Goal: Task Accomplishment & Management: Complete application form

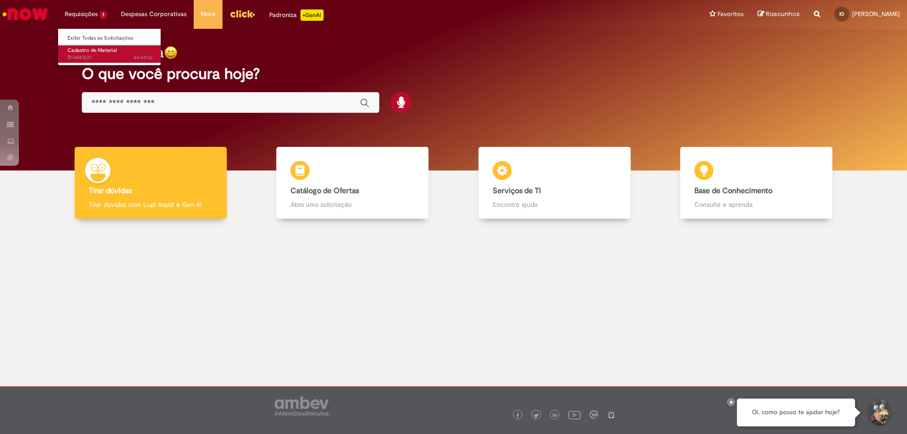
click at [94, 52] on span "Cadastro de Material" at bounding box center [92, 50] width 49 height 7
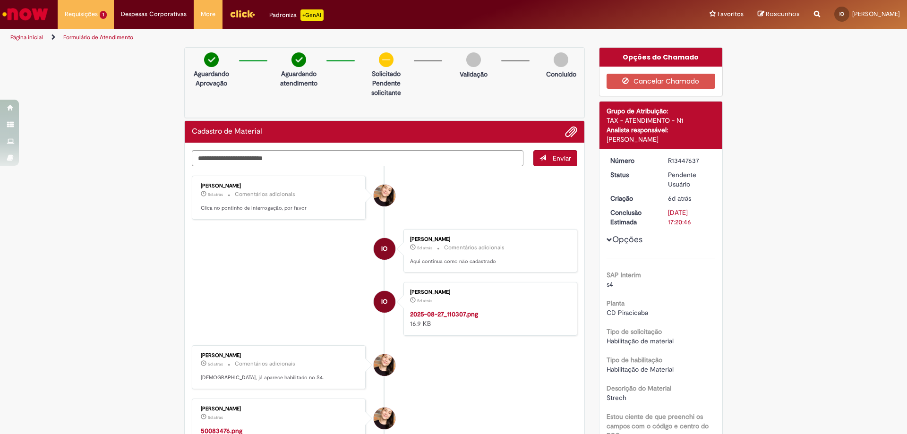
click at [479, 310] on img "Histórico de tíquete" at bounding box center [488, 310] width 157 height 0
click at [571, 132] on span "Adicionar anexos" at bounding box center [571, 132] width 11 height 11
click at [569, 131] on span "Adicionar anexos" at bounding box center [571, 132] width 11 height 11
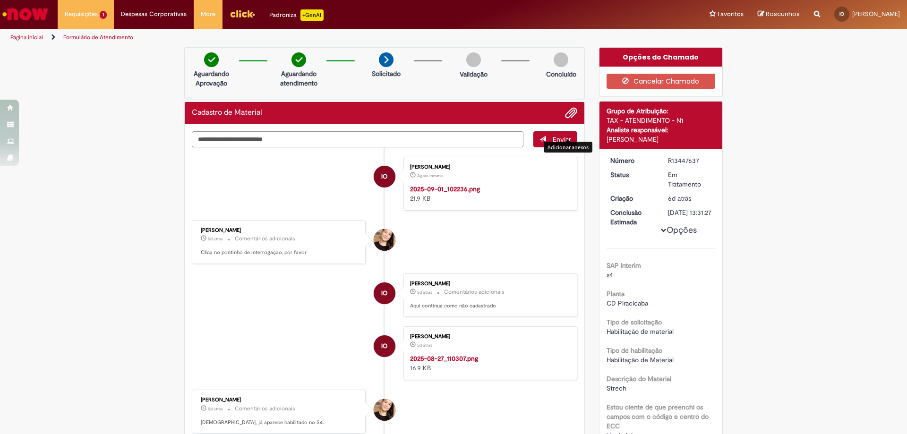
click at [296, 141] on textarea "Digite sua mensagem aqui..." at bounding box center [358, 139] width 332 height 16
type textarea "*"
type textarea "**********"
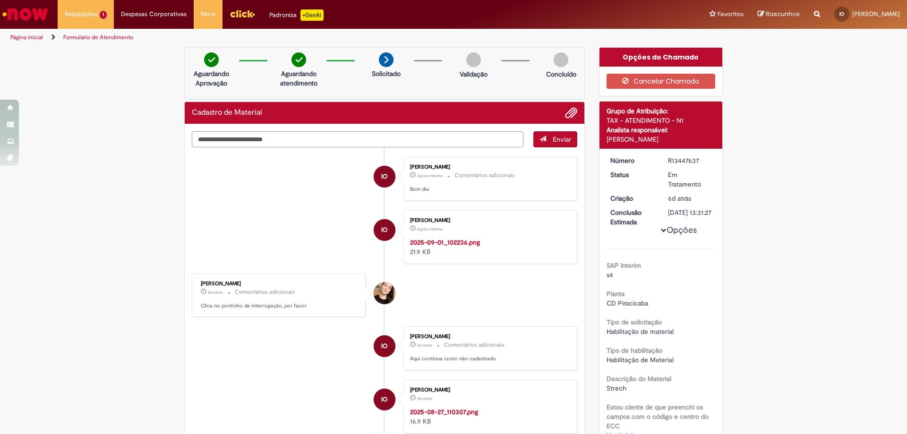
type textarea "*"
type textarea "**********"
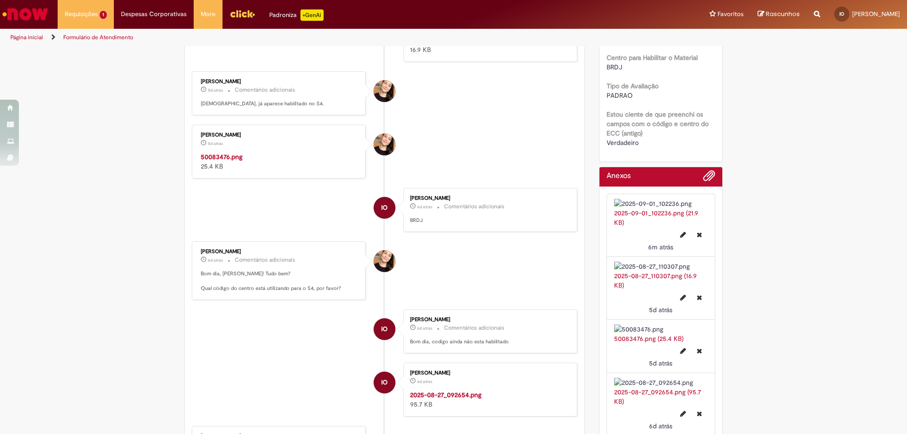
scroll to position [473, 0]
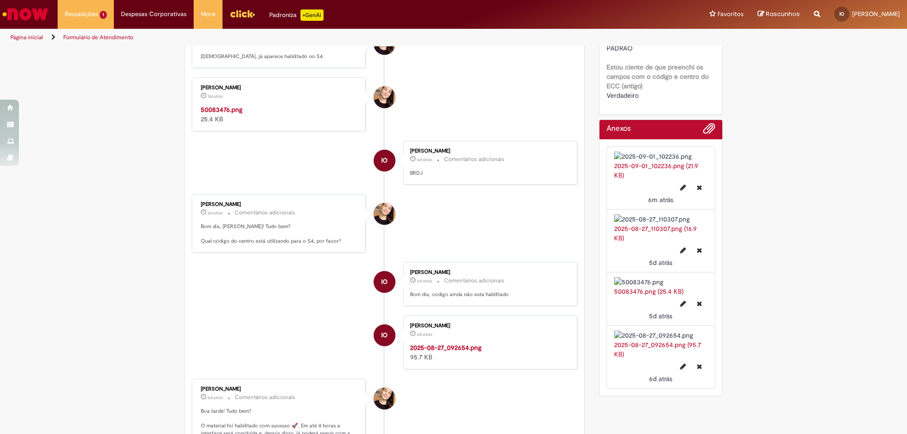
click at [233, 105] on img "Histórico de tíquete" at bounding box center [279, 105] width 157 height 0
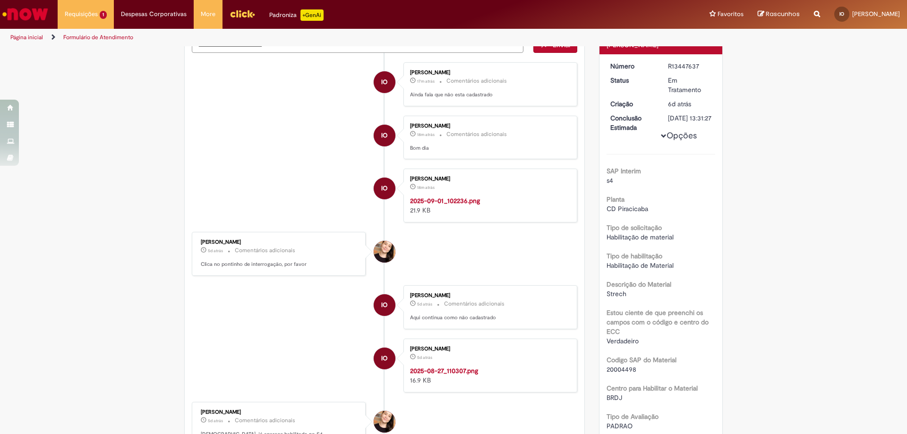
scroll to position [47, 0]
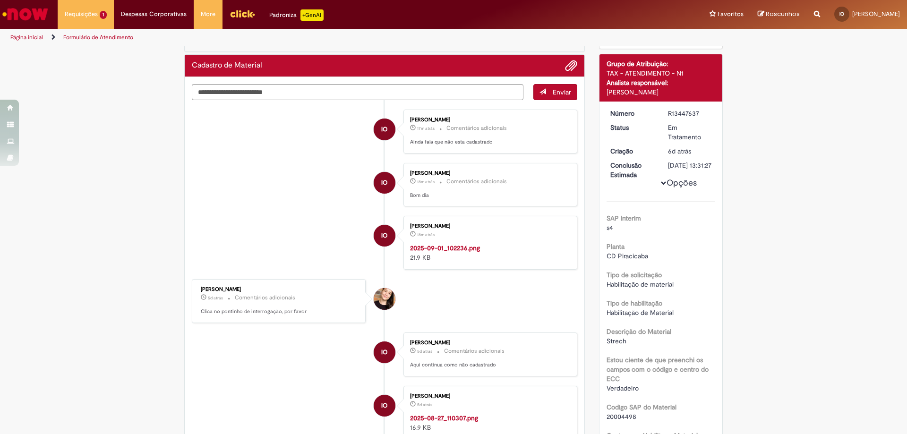
drag, startPoint x: 663, startPoint y: 113, endPoint x: 702, endPoint y: 115, distance: 38.8
click at [702, 115] on dd "R13447637" at bounding box center [690, 113] width 58 height 9
copy div "R13447637"
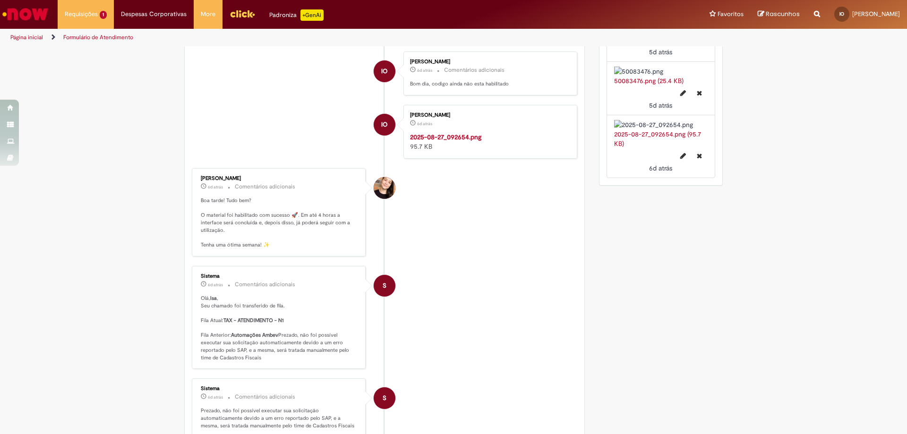
scroll to position [589, 0]
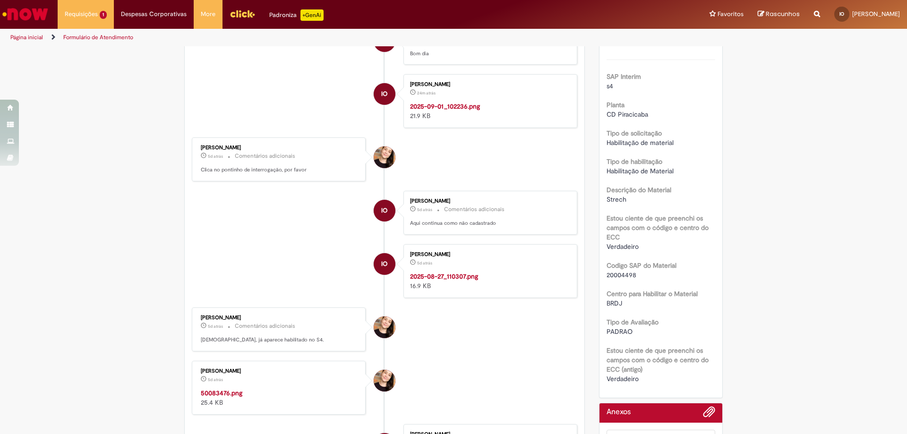
scroll to position [331, 0]
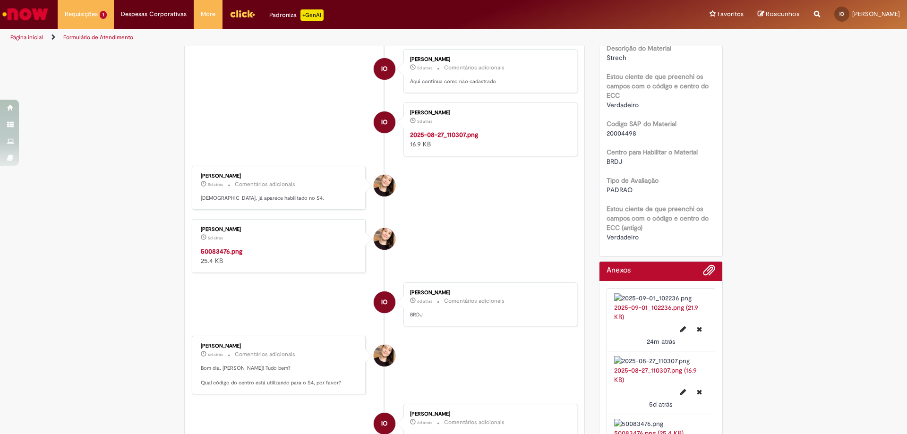
drag, startPoint x: 253, startPoint y: 120, endPoint x: 194, endPoint y: 123, distance: 58.7
click at [195, 37] on div "[PERSON_NAME] 5d atrás 5 dias atrás Comentários adicionais Clica no pontinho de…" at bounding box center [279, 18] width 168 height 38
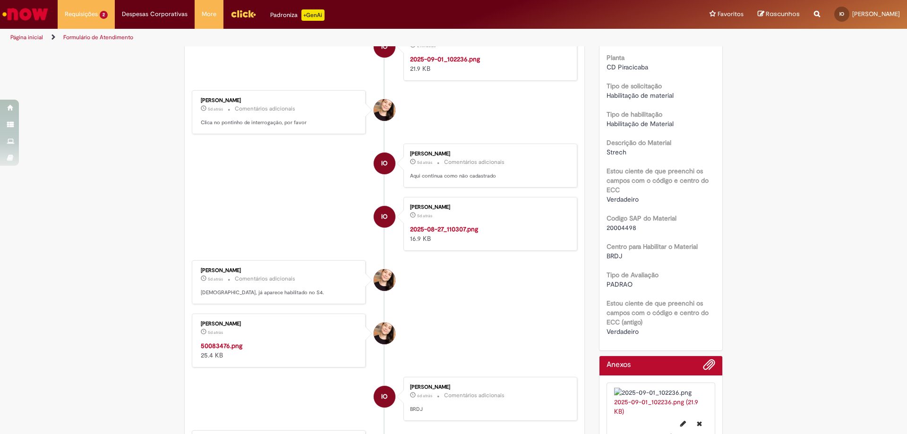
scroll to position [378, 0]
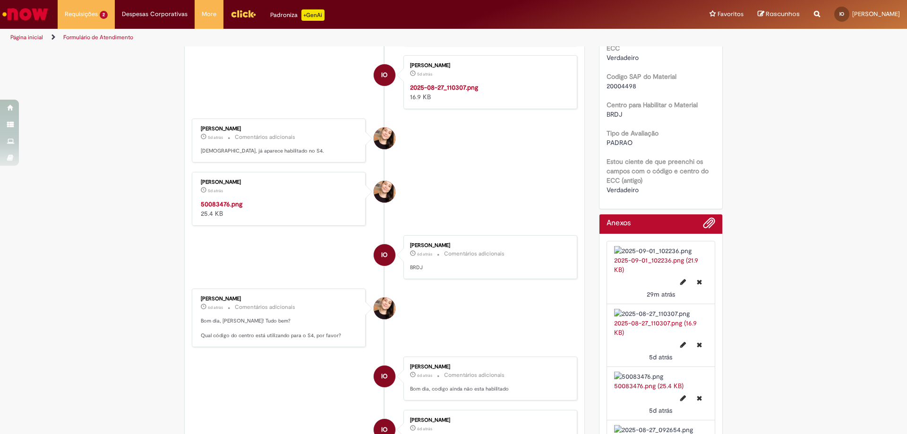
click at [468, 83] on img "Histórico de tíquete" at bounding box center [488, 83] width 157 height 0
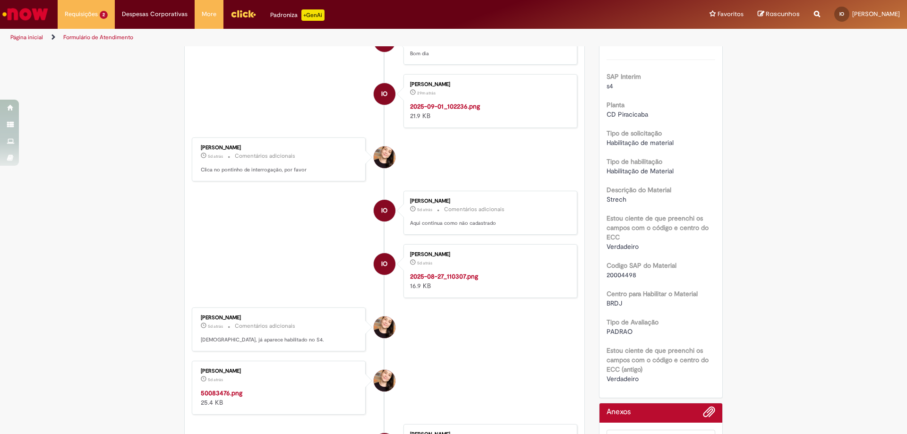
scroll to position [0, 0]
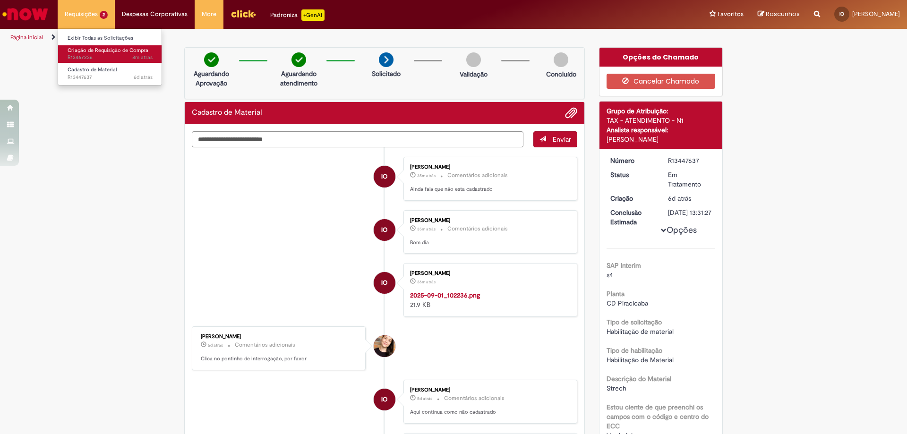
click at [94, 52] on span "Criação de Requisição de Compra" at bounding box center [108, 50] width 81 height 7
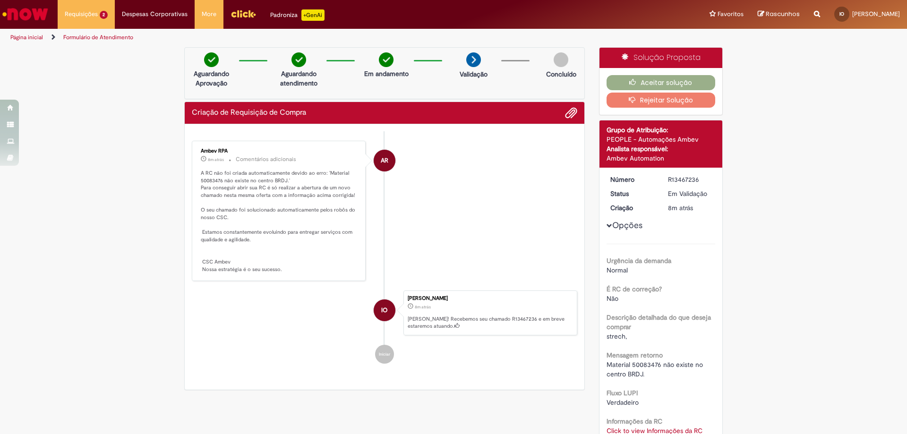
click at [654, 103] on button "Rejeitar Solução" at bounding box center [661, 100] width 109 height 15
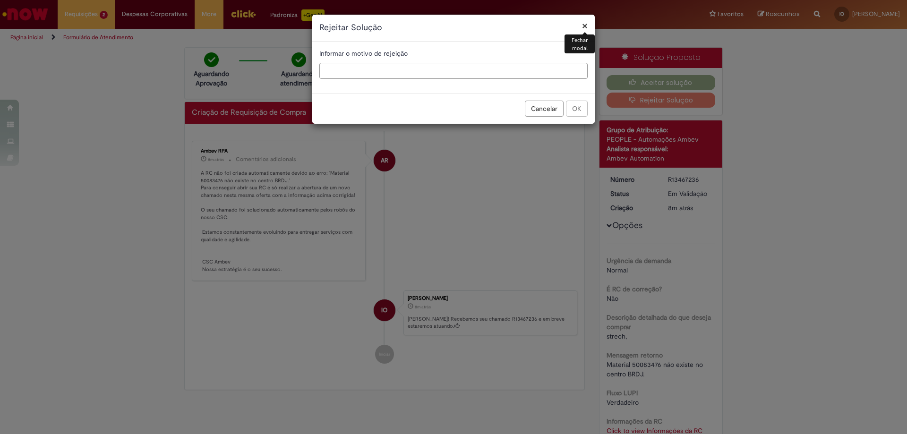
click at [406, 72] on input "text" at bounding box center [453, 71] width 268 height 16
type input "*"
type input "**********"
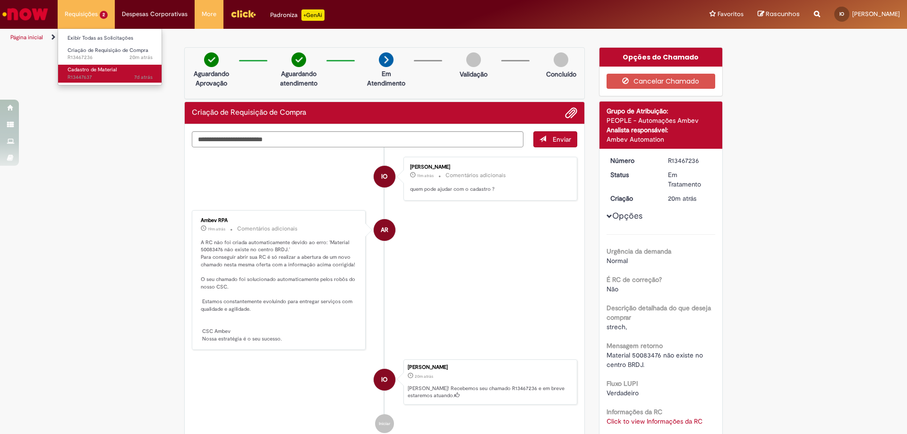
click at [103, 70] on span "Cadastro de Material" at bounding box center [92, 69] width 49 height 7
